Goal: Information Seeking & Learning: Learn about a topic

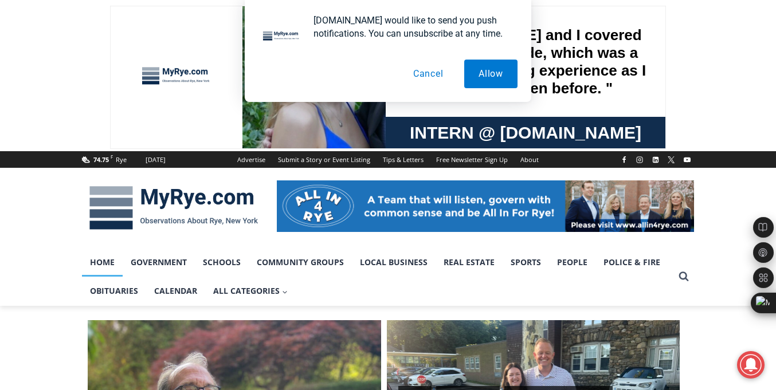
click at [424, 74] on button "Cancel" at bounding box center [428, 74] width 59 height 29
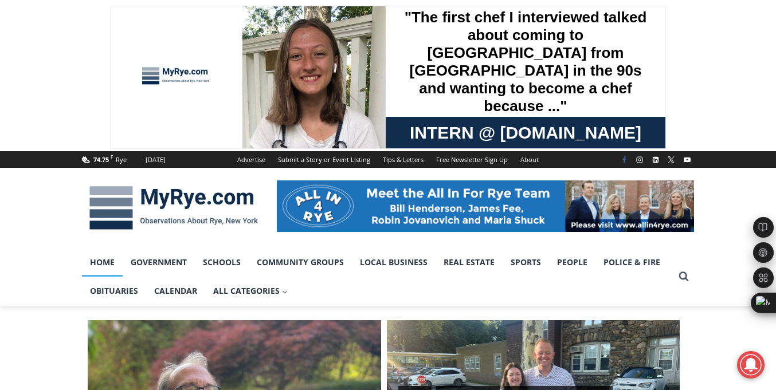
click at [622, 160] on icon "Facebook" at bounding box center [623, 159] width 7 height 7
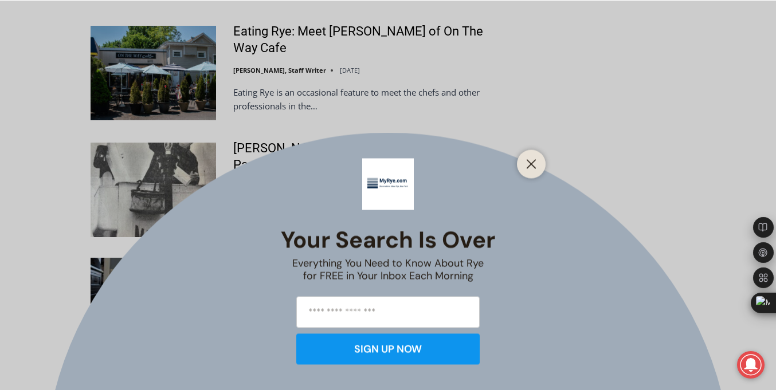
scroll to position [3121, 0]
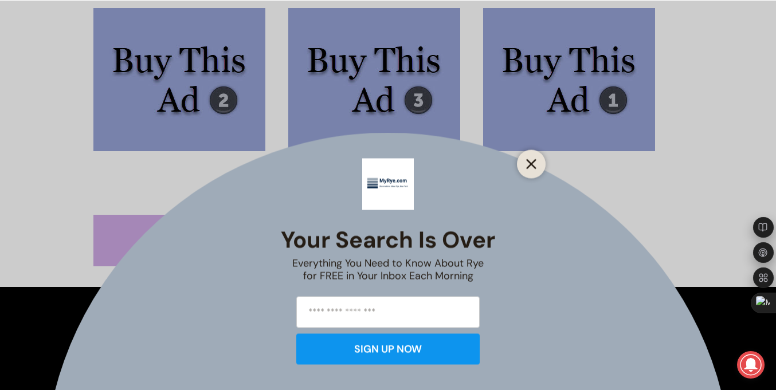
click at [527, 160] on line "Close" at bounding box center [531, 164] width 8 height 8
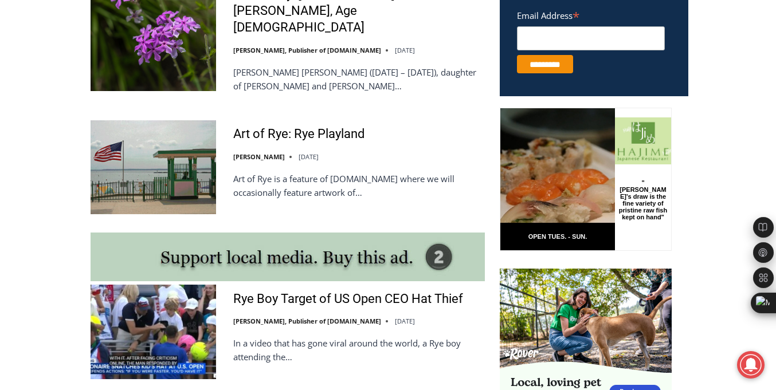
scroll to position [0, 0]
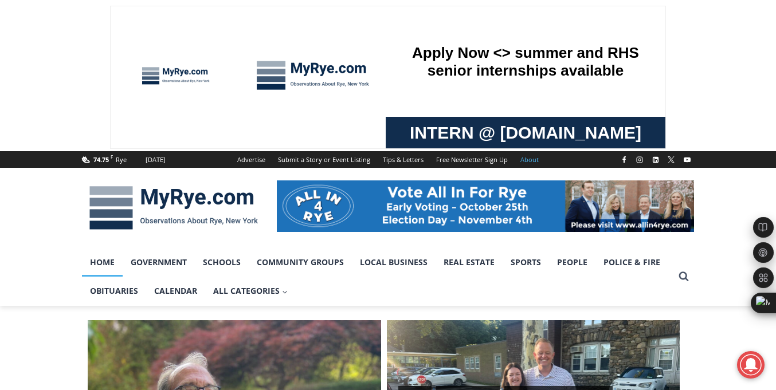
click at [520, 163] on link "About" at bounding box center [529, 159] width 31 height 17
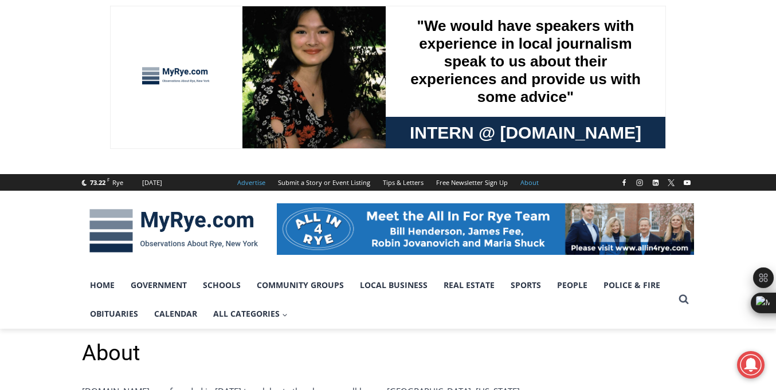
click at [258, 180] on link "Advertise" at bounding box center [251, 182] width 41 height 17
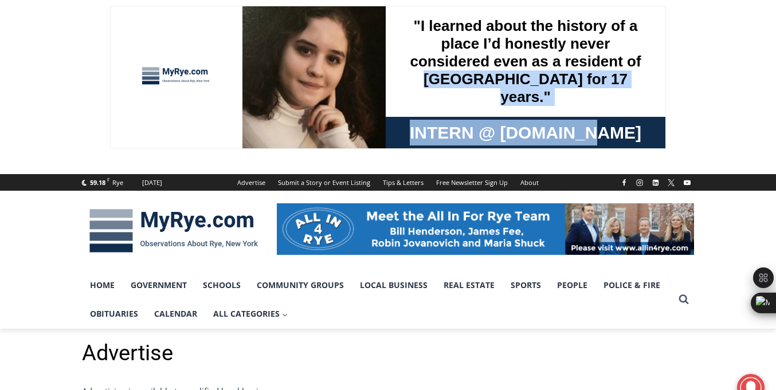
drag, startPoint x: 419, startPoint y: 105, endPoint x: 639, endPoint y: 131, distance: 220.9
click at [639, 131] on div ""I learned about the history of a place I’d honestly never considered even as a…" at bounding box center [525, 77] width 280 height 142
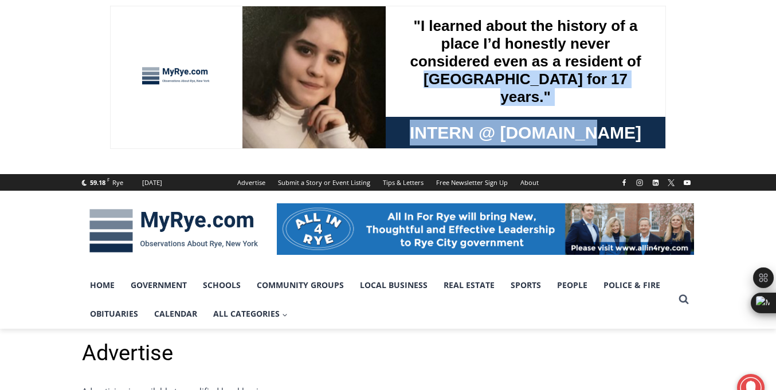
copy div "Rye for 17 years." ← → 3 / 6 Intern @ MyRye.com"
